Goal: Task Accomplishment & Management: Use online tool/utility

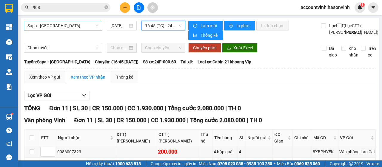
click at [70, 28] on span "Sapa - [GEOGRAPHIC_DATA]" at bounding box center [62, 25] width 71 height 9
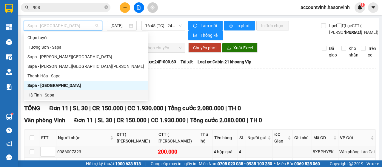
click at [51, 95] on div "Hà Tĩnh - Sapa" at bounding box center [85, 95] width 117 height 7
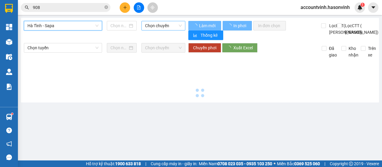
type input "[DATE]"
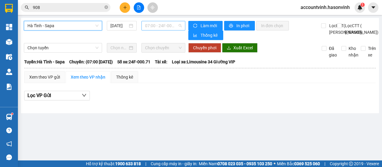
click at [165, 27] on span "07:00 - 24F-000.71" at bounding box center [163, 25] width 36 height 9
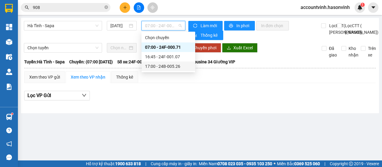
click at [171, 66] on div "17:00 - 24B-005.26" at bounding box center [168, 66] width 47 height 7
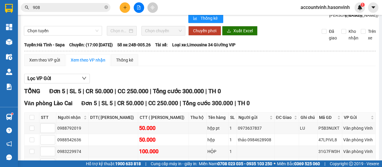
scroll to position [81, 0]
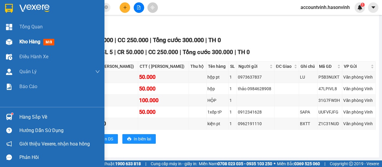
click at [8, 41] on img at bounding box center [9, 42] width 6 height 6
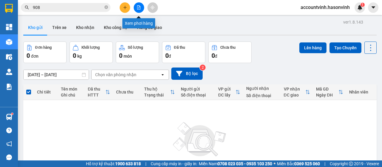
click at [140, 6] on icon "file-add" at bounding box center [139, 7] width 4 height 4
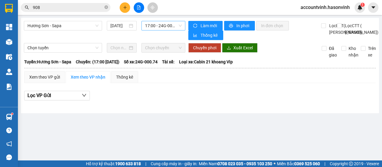
click at [157, 27] on span "17:00 - 24G-000.74" at bounding box center [163, 25] width 36 height 9
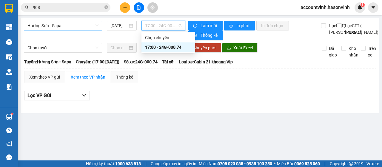
click at [58, 26] on span "Hương Sơn - Sapa" at bounding box center [62, 25] width 71 height 9
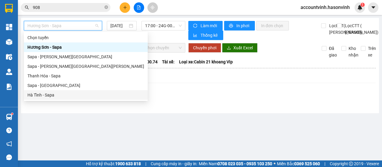
click at [50, 96] on div "Hà Tĩnh - Sapa" at bounding box center [85, 95] width 117 height 7
type input "[DATE]"
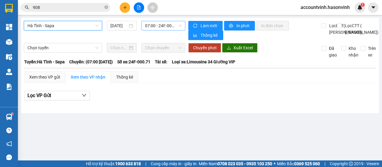
click at [163, 26] on span "07:00 - 24F-000.71" at bounding box center [163, 25] width 36 height 9
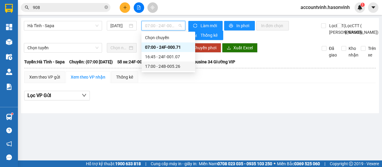
click at [174, 66] on div "17:00 - 24B-005.26" at bounding box center [168, 66] width 47 height 7
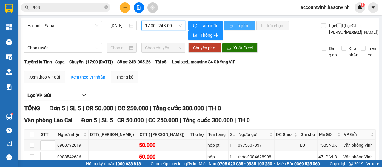
click at [241, 23] on span "In phơi" at bounding box center [243, 25] width 14 height 7
click at [156, 27] on span "17:00 - 24B-005.26" at bounding box center [163, 25] width 36 height 9
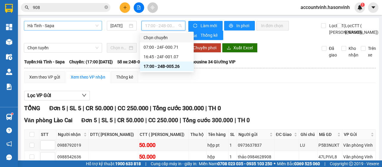
click at [80, 27] on span "Hà Tĩnh - Sapa" at bounding box center [62, 25] width 71 height 9
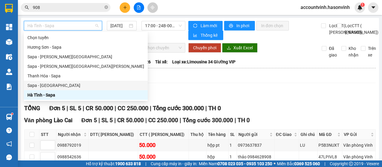
click at [52, 84] on div "Sapa - [GEOGRAPHIC_DATA]" at bounding box center [85, 85] width 117 height 7
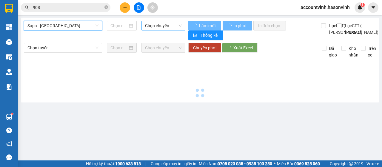
type input "[DATE]"
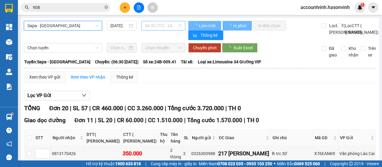
click at [163, 26] on span "06:30 (TC) - 24B-009.41" at bounding box center [163, 25] width 36 height 9
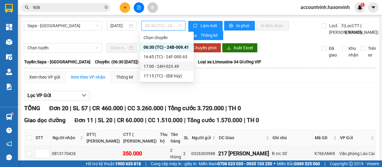
click at [168, 68] on div "17:00 - 24H-023.49" at bounding box center [166, 66] width 47 height 7
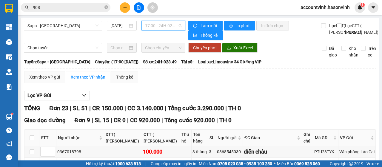
click at [153, 24] on span "17:00 - 24H-023.49" at bounding box center [163, 25] width 36 height 9
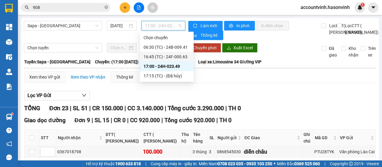
click at [178, 58] on div "16:45 (TC) - 24F-000.63" at bounding box center [166, 56] width 47 height 7
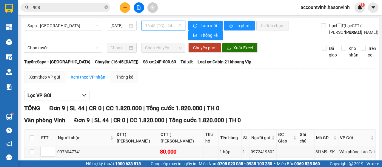
click at [154, 26] on span "16:45 (TC) - 24F-000.63" at bounding box center [163, 25] width 36 height 9
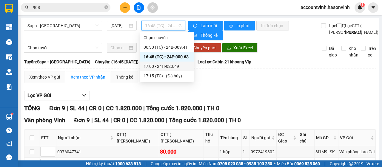
click at [165, 65] on div "17:00 - 24H-023.49" at bounding box center [166, 66] width 47 height 7
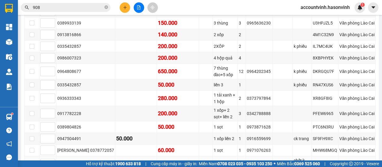
scroll to position [358, 0]
